Goal: Navigation & Orientation: Find specific page/section

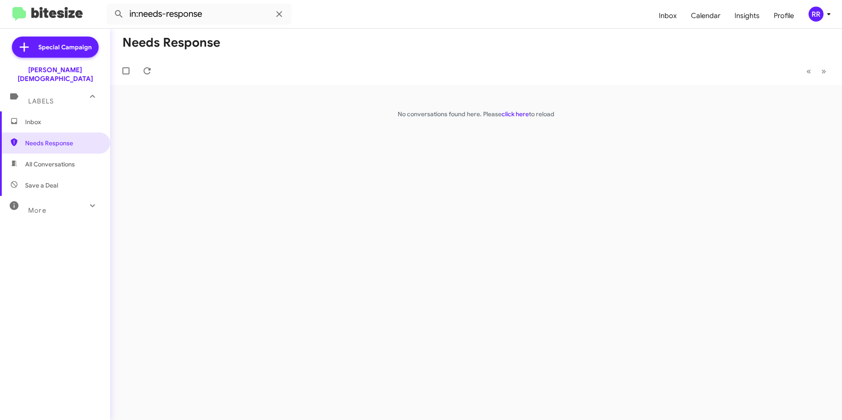
click at [44, 160] on span "All Conversations" at bounding box center [50, 164] width 50 height 9
type input "in:all-conversations"
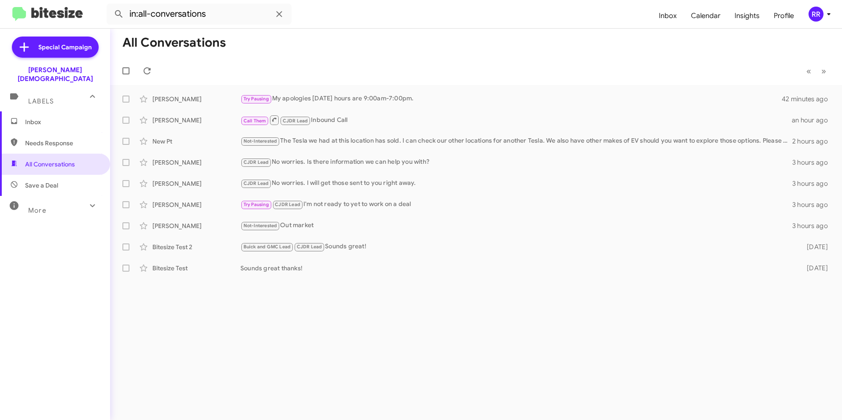
click at [53, 118] on span "Inbox" at bounding box center [62, 122] width 75 height 9
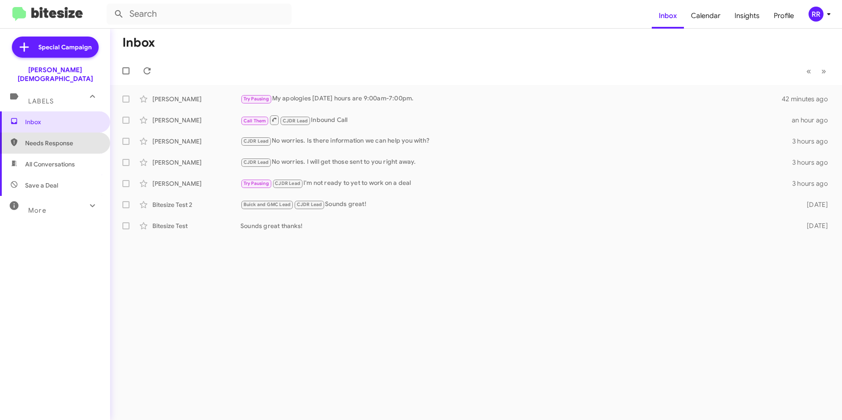
click at [55, 139] on span "Needs Response" at bounding box center [62, 143] width 75 height 9
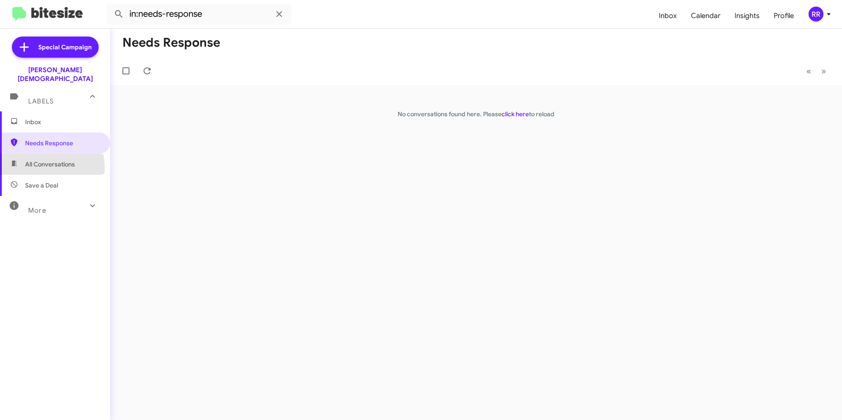
click at [38, 160] on span "All Conversations" at bounding box center [50, 164] width 50 height 9
type input "in:all-conversations"
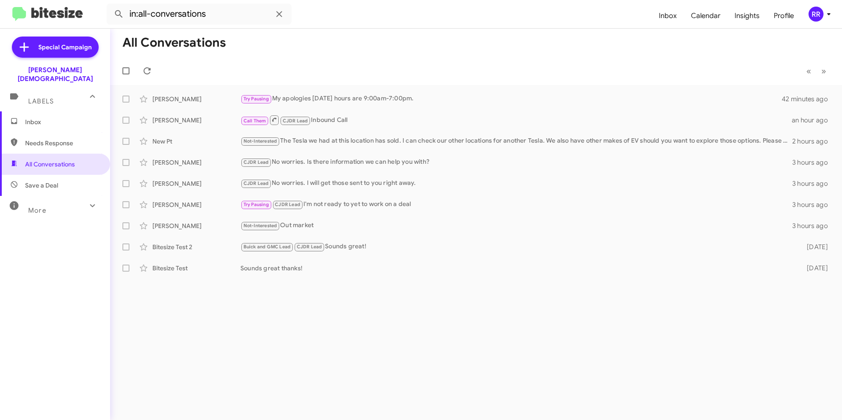
click at [41, 118] on span "Inbox" at bounding box center [62, 122] width 75 height 9
